Goal: Obtain resource: Obtain resource

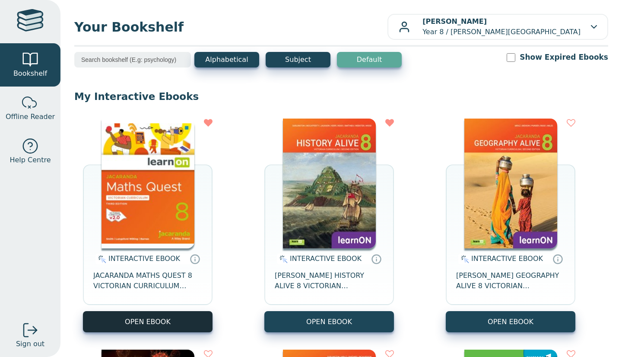
click at [182, 326] on button "OPEN EBOOK" at bounding box center [148, 321] width 130 height 21
click at [185, 324] on button "OPEN EBOOK" at bounding box center [148, 321] width 130 height 21
